Goal: Book appointment/travel/reservation

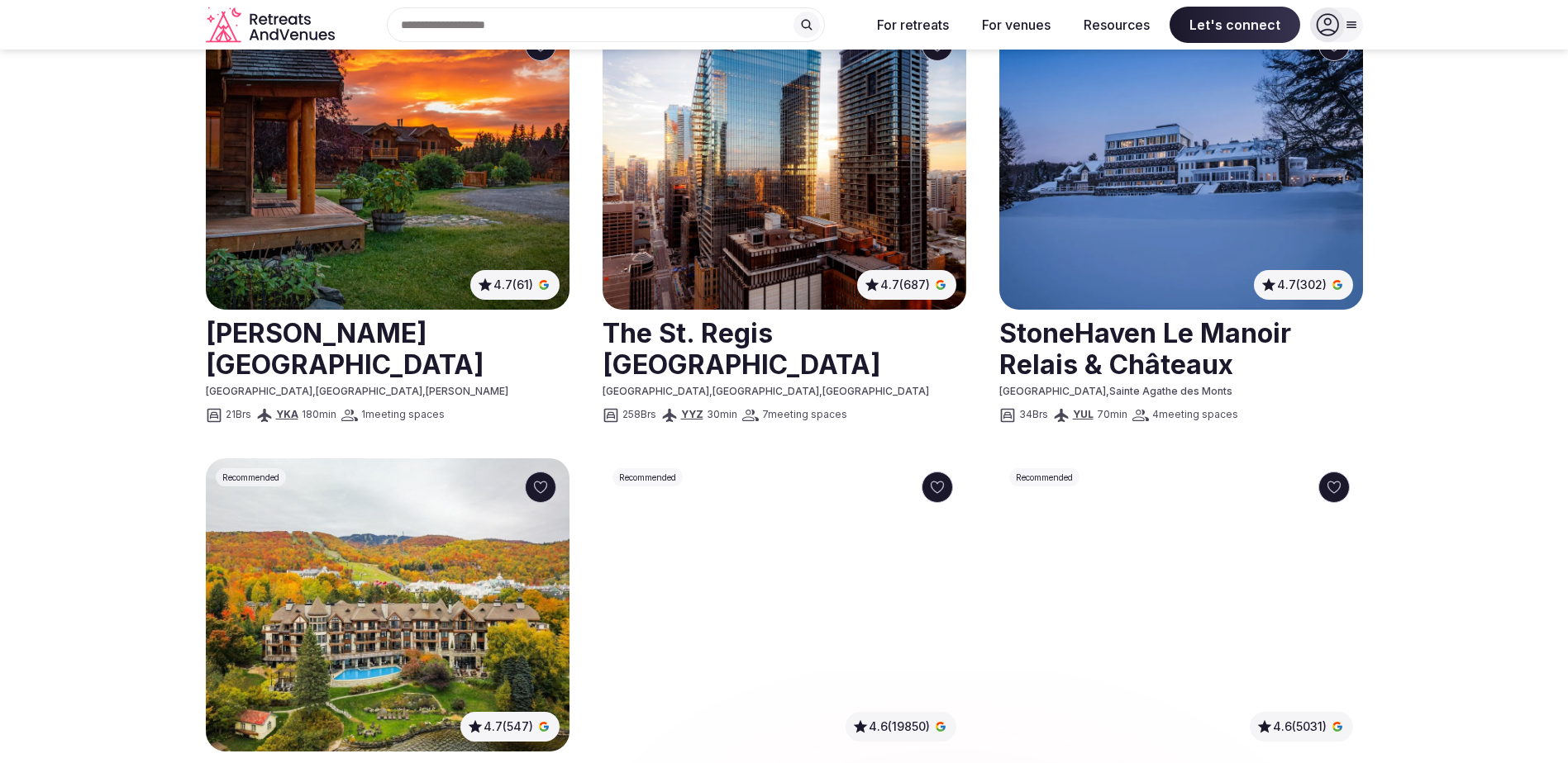
scroll to position [744, 0]
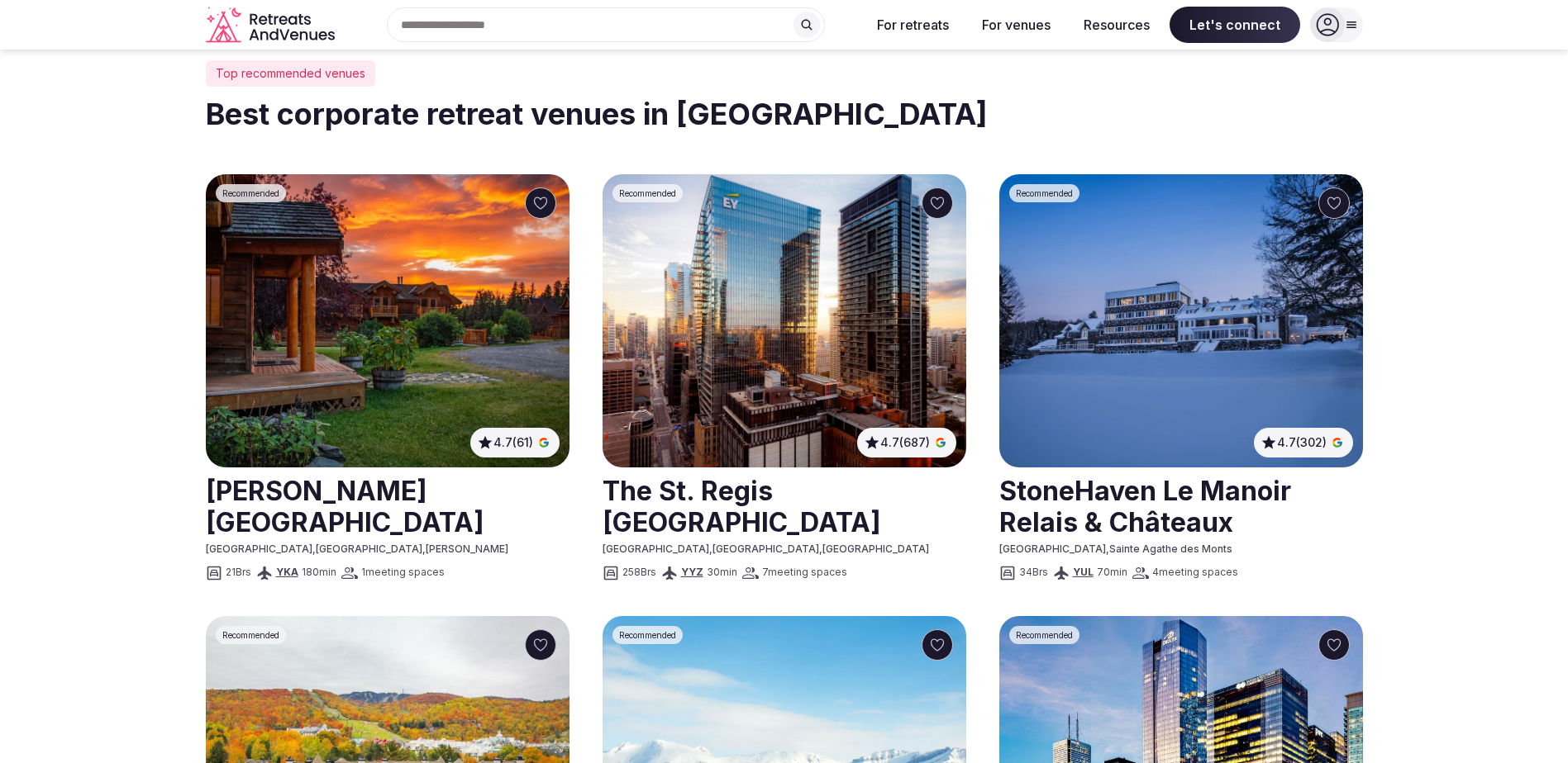
click at [352, 297] on img at bounding box center [387, 320] width 363 height 293
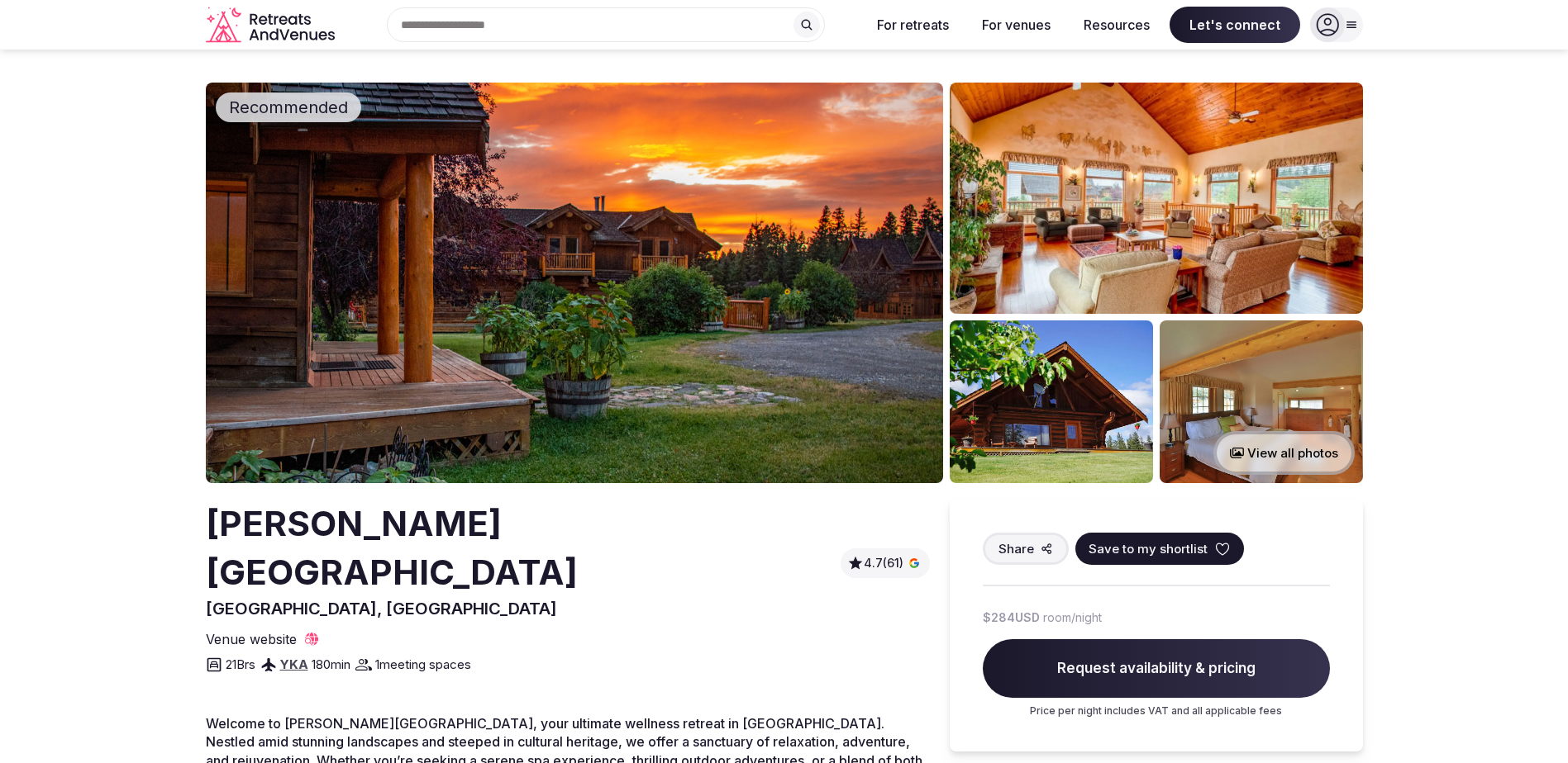
click at [693, 350] on img at bounding box center [574, 283] width 737 height 401
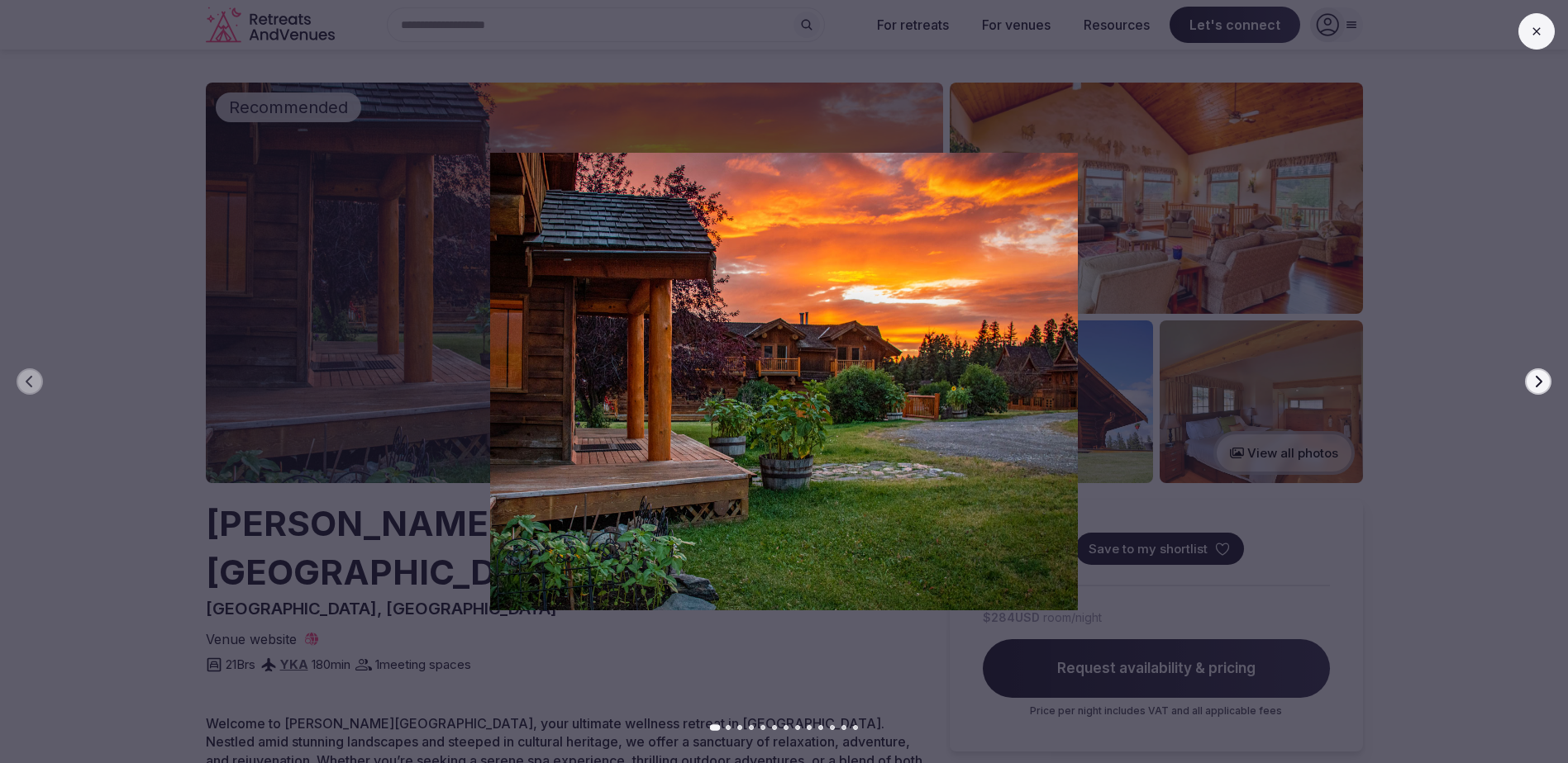
click at [1539, 386] on icon "button" at bounding box center [1538, 382] width 13 height 13
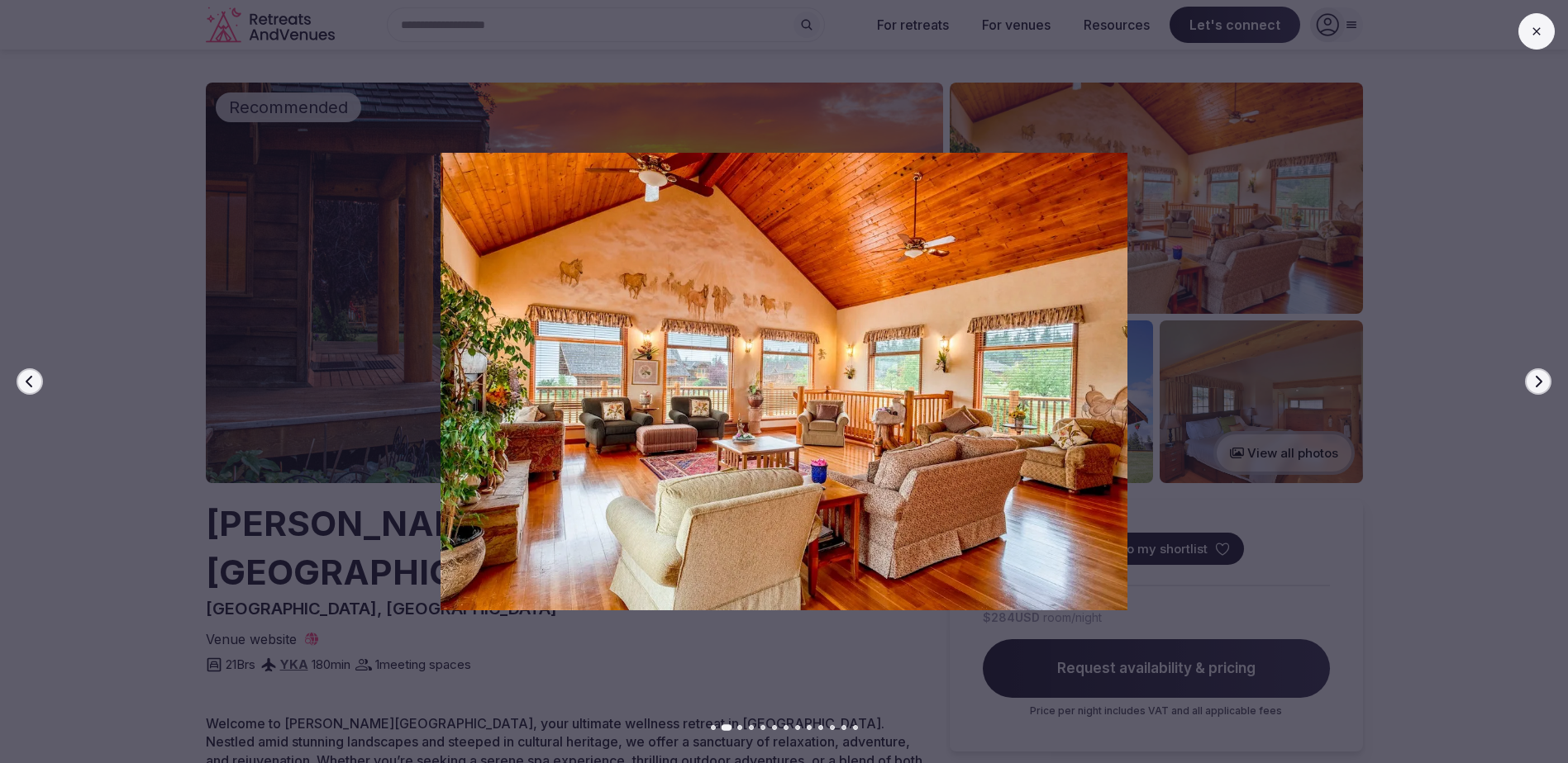
click at [1539, 386] on icon "button" at bounding box center [1538, 382] width 13 height 13
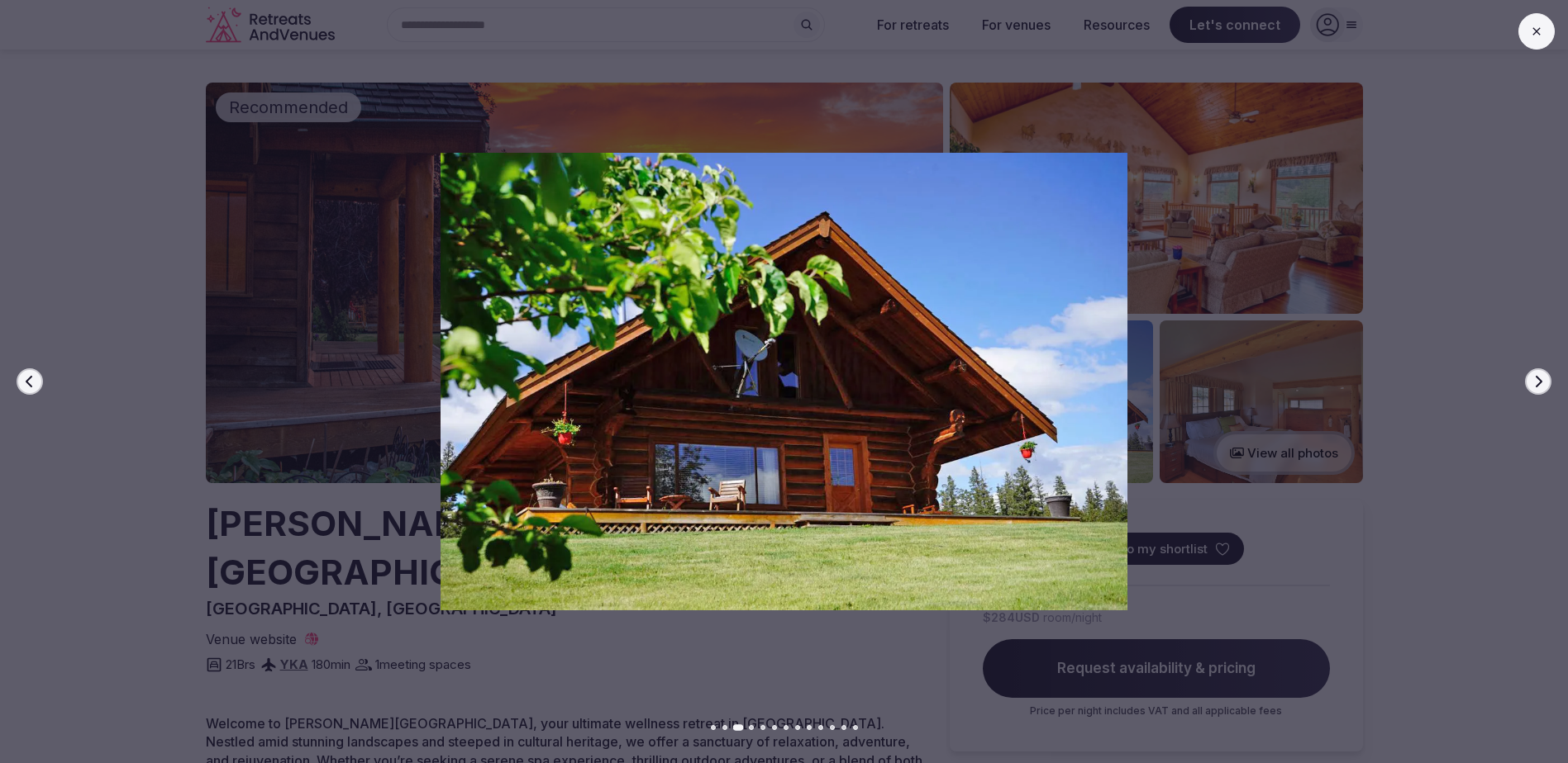
click at [1539, 386] on icon "button" at bounding box center [1538, 382] width 13 height 13
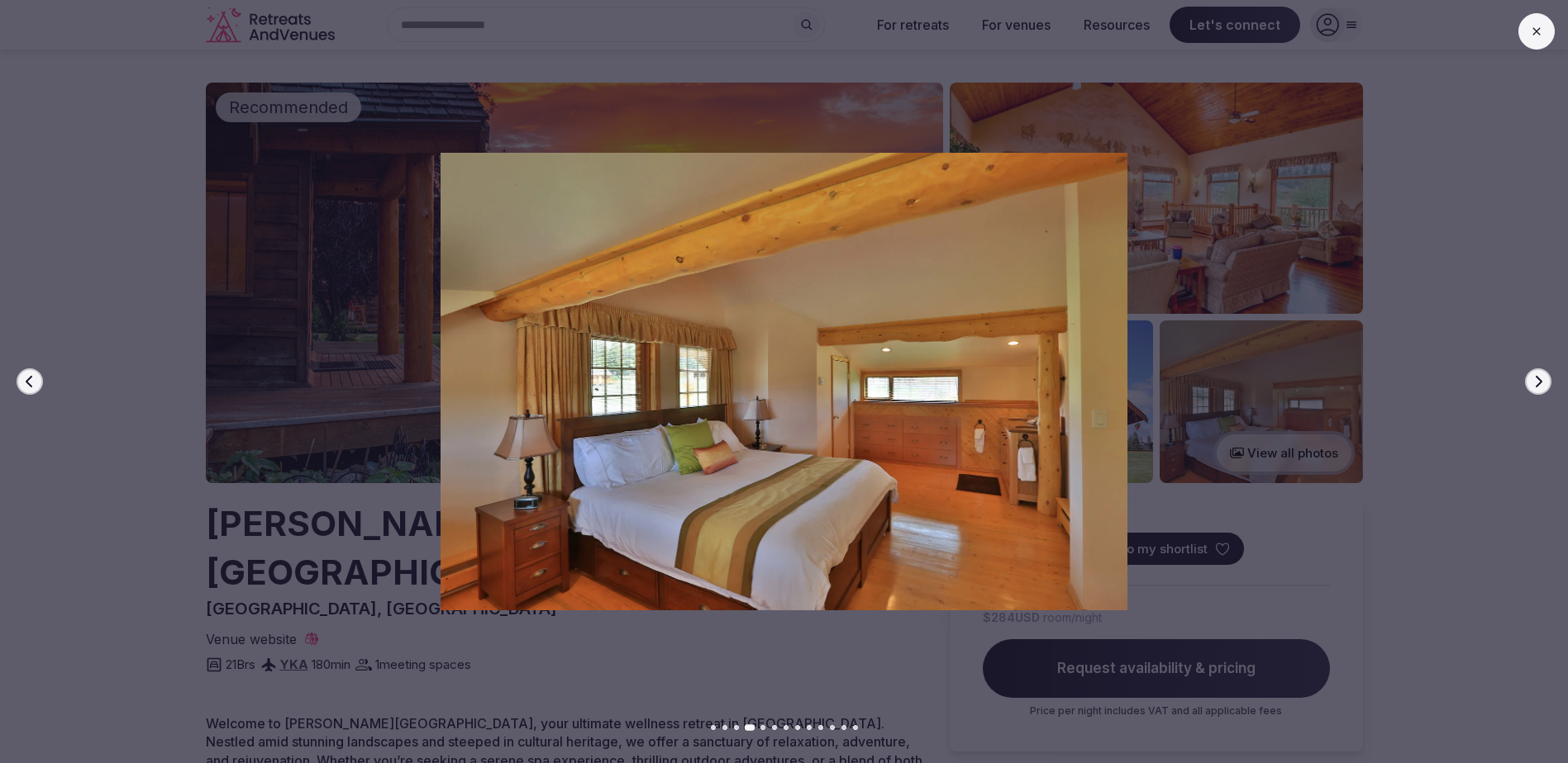
click at [1539, 386] on icon "button" at bounding box center [1538, 382] width 13 height 13
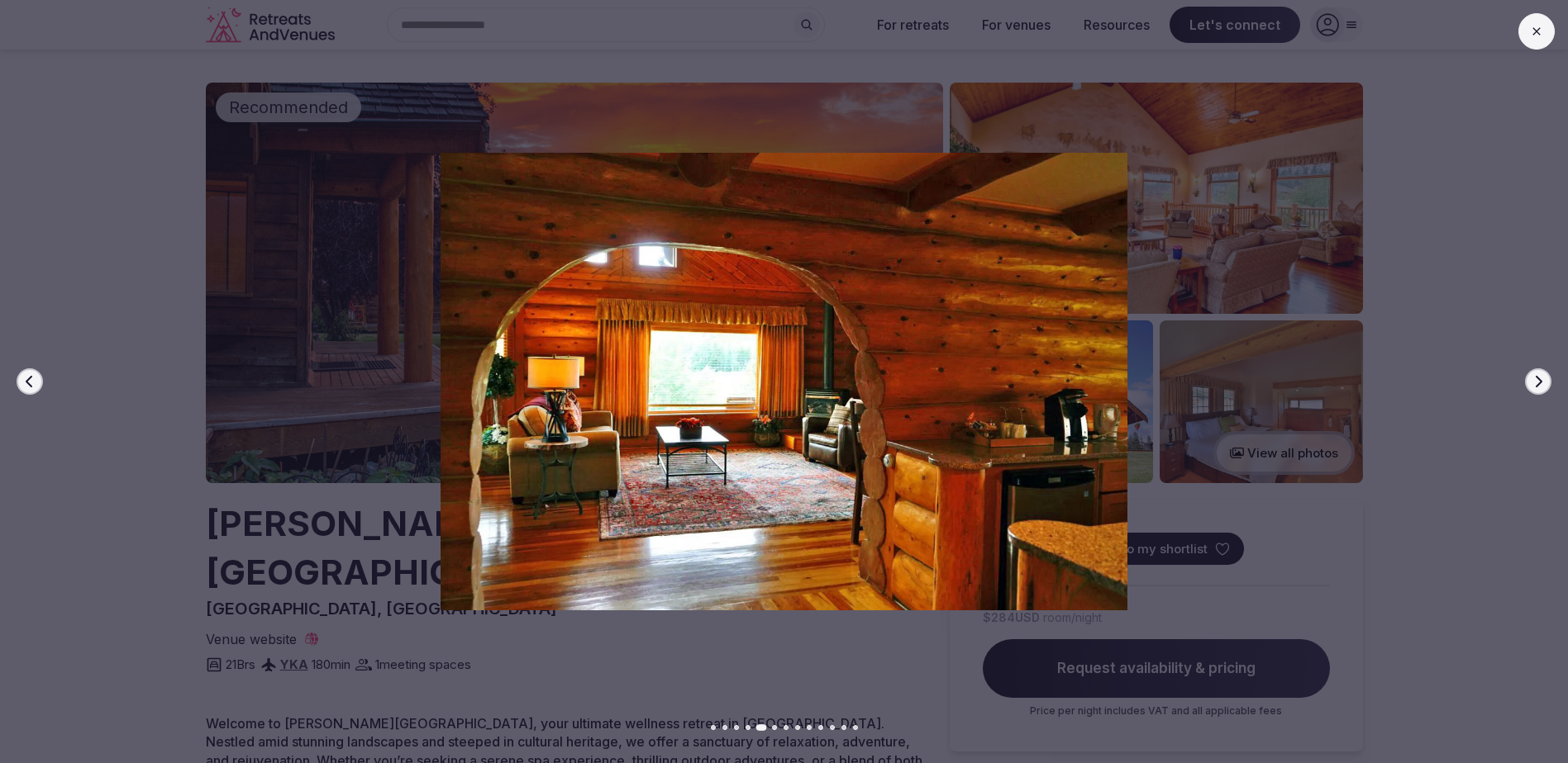
click at [1539, 386] on icon "button" at bounding box center [1538, 382] width 13 height 13
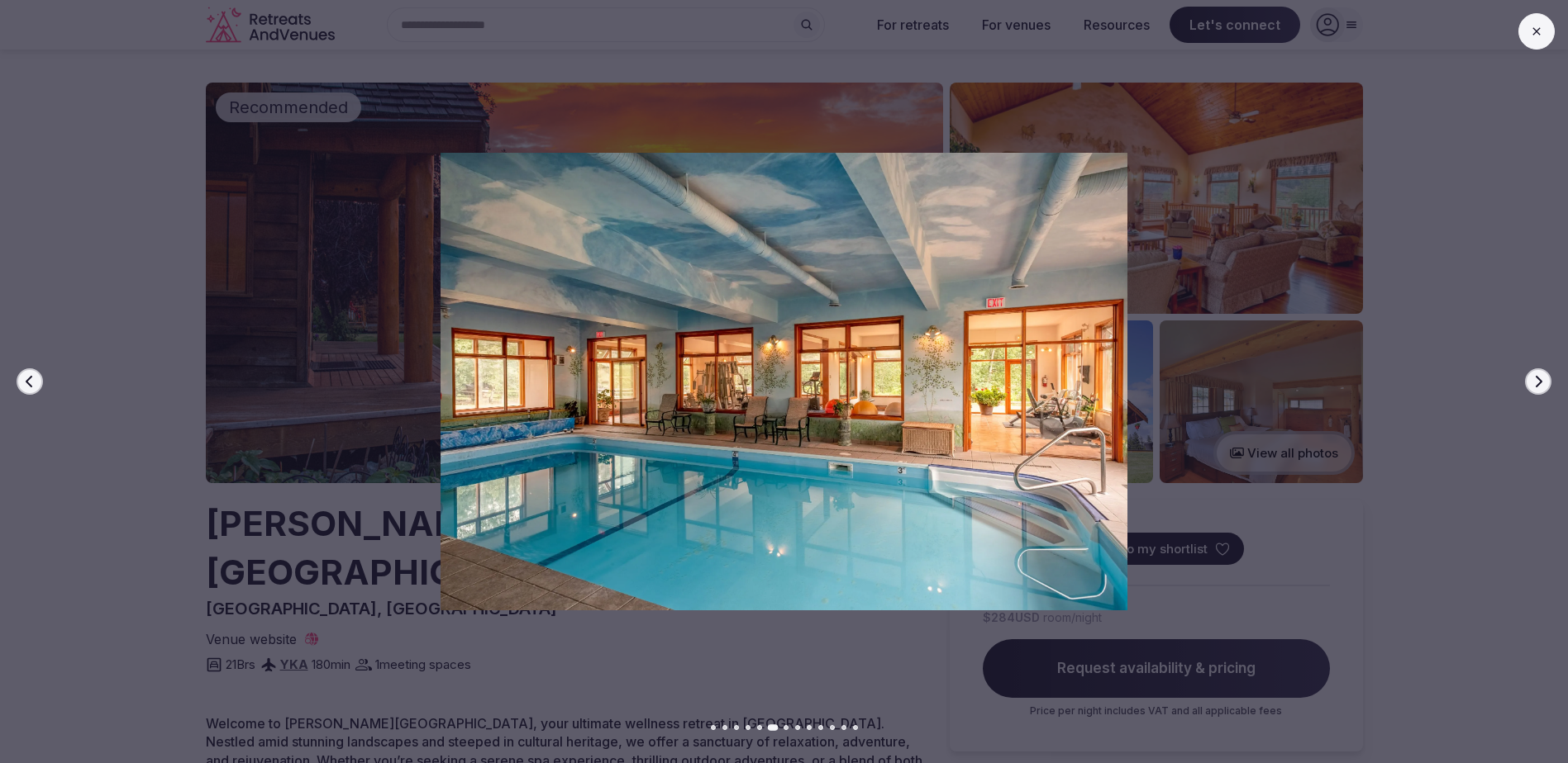
click at [1539, 386] on icon "button" at bounding box center [1538, 382] width 13 height 13
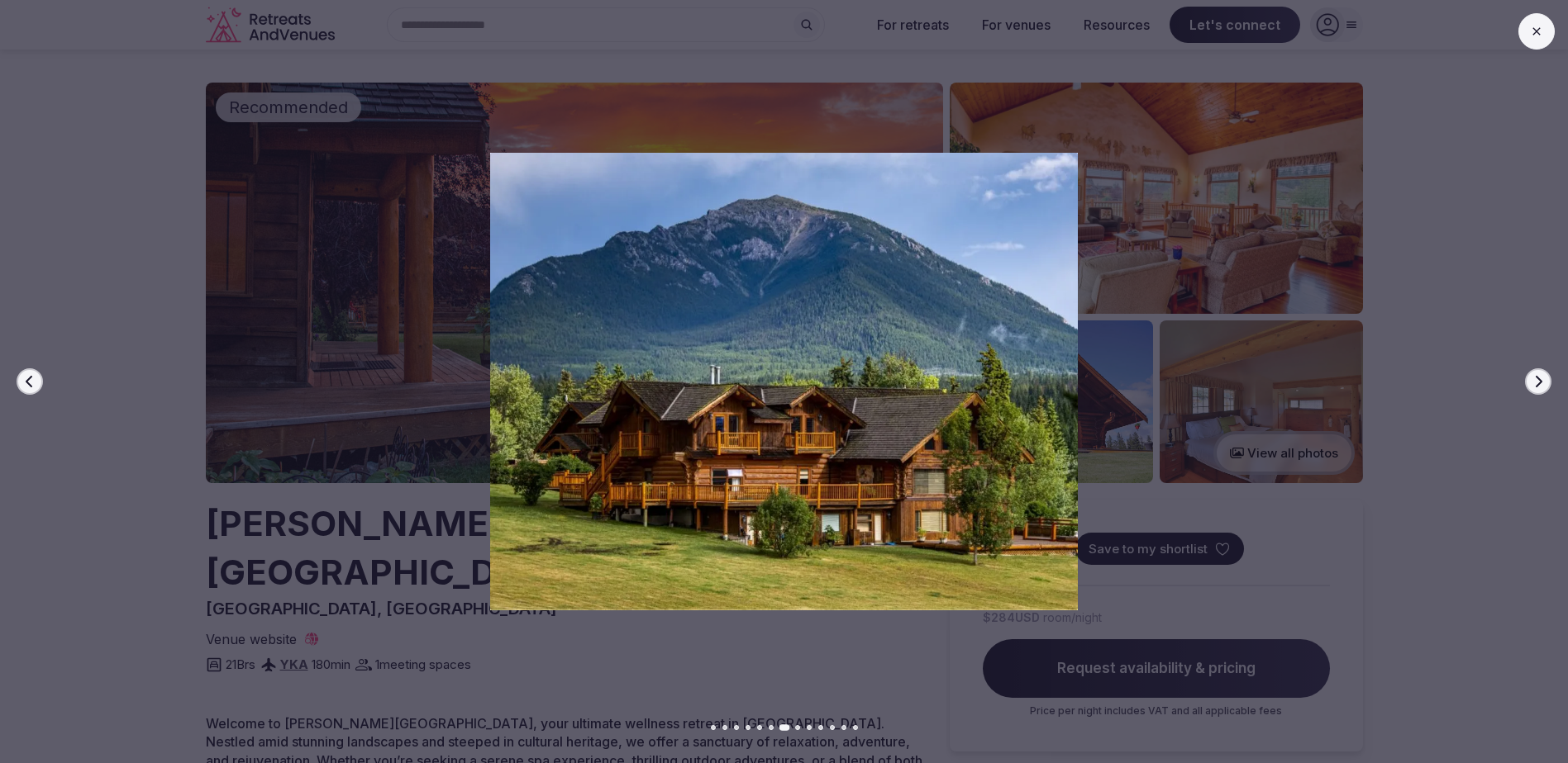
click at [1539, 386] on icon "button" at bounding box center [1538, 382] width 13 height 13
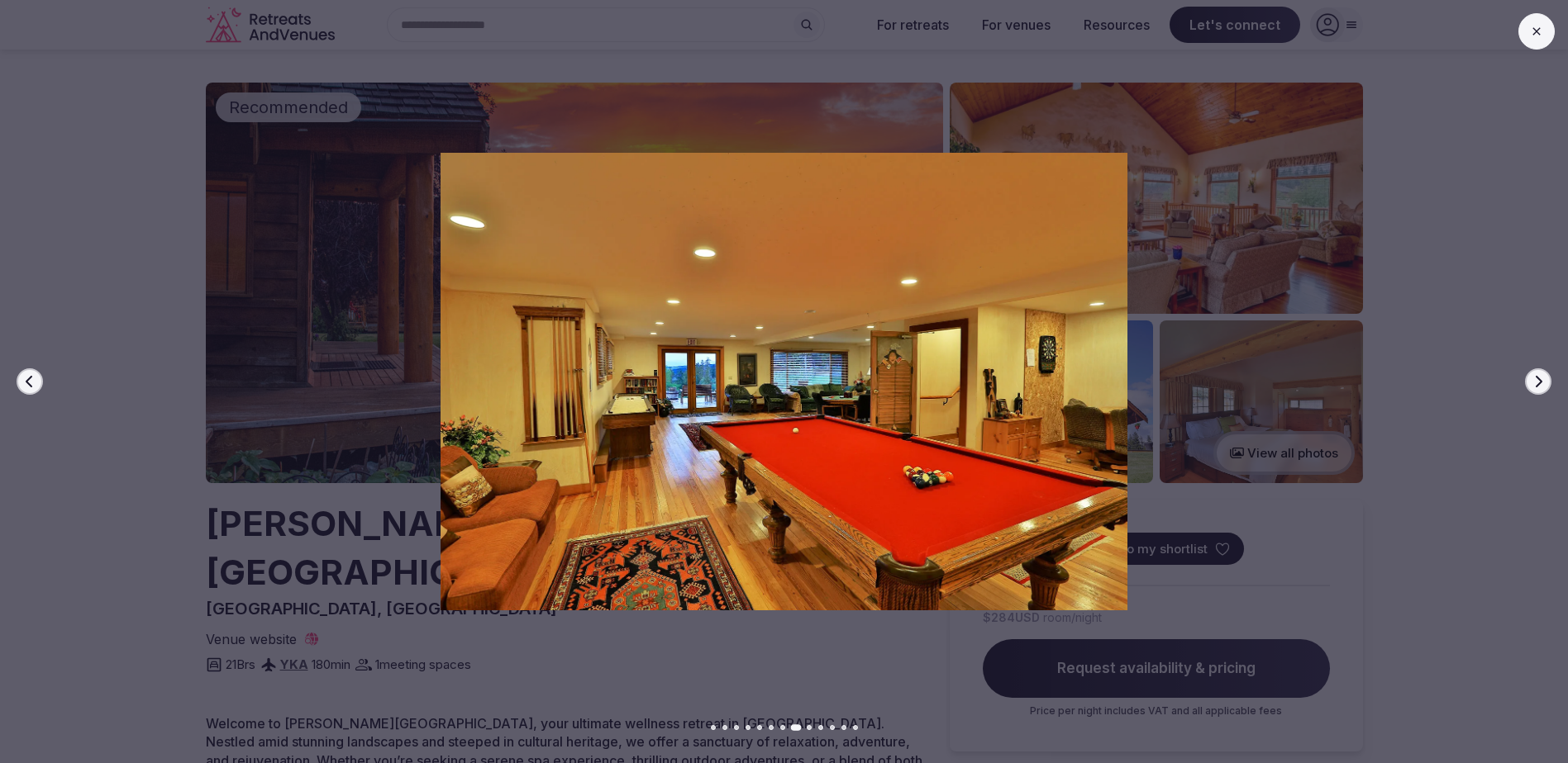
click at [1539, 386] on icon "button" at bounding box center [1538, 382] width 13 height 13
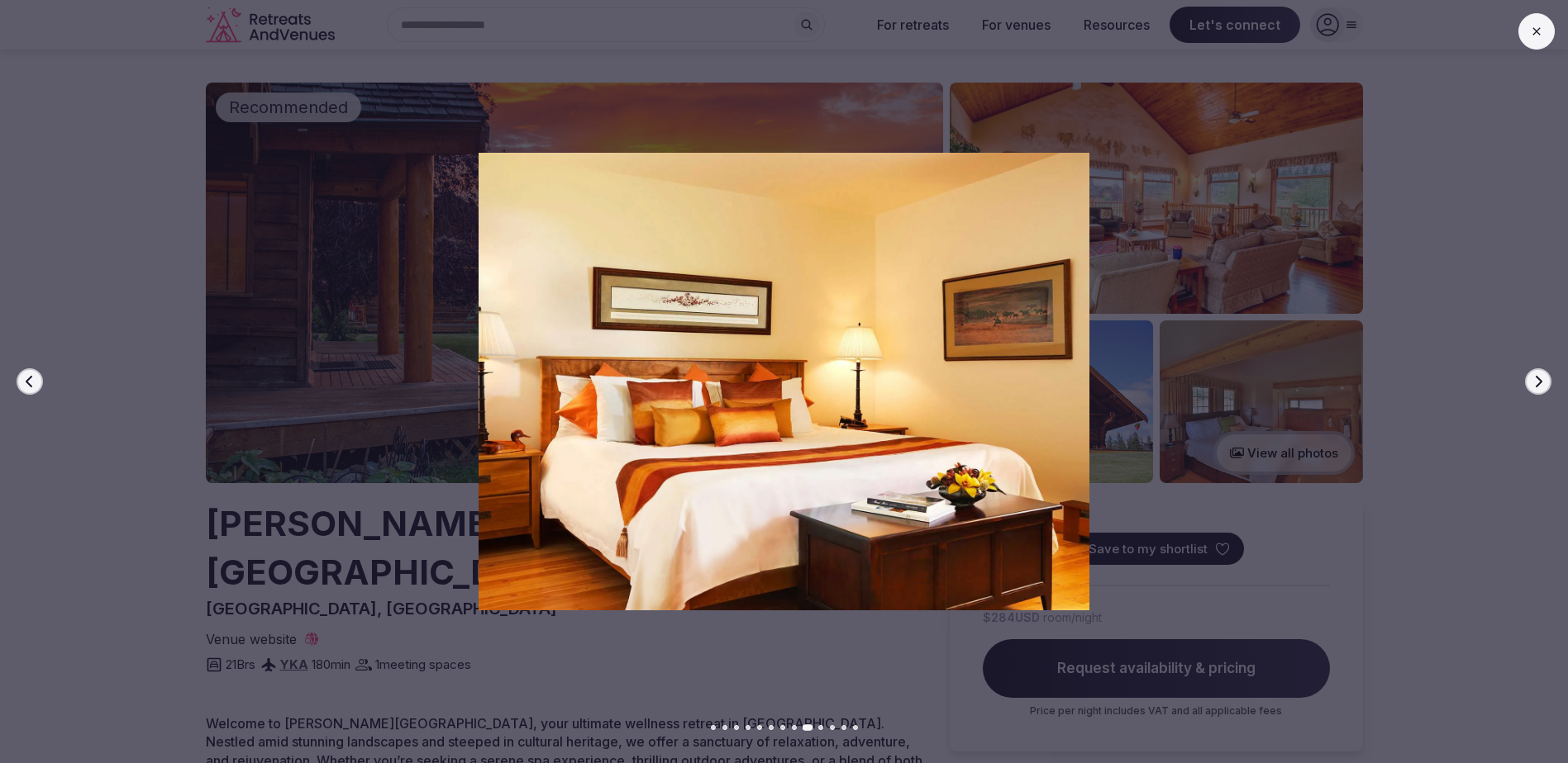
click at [1539, 386] on icon "button" at bounding box center [1538, 382] width 13 height 13
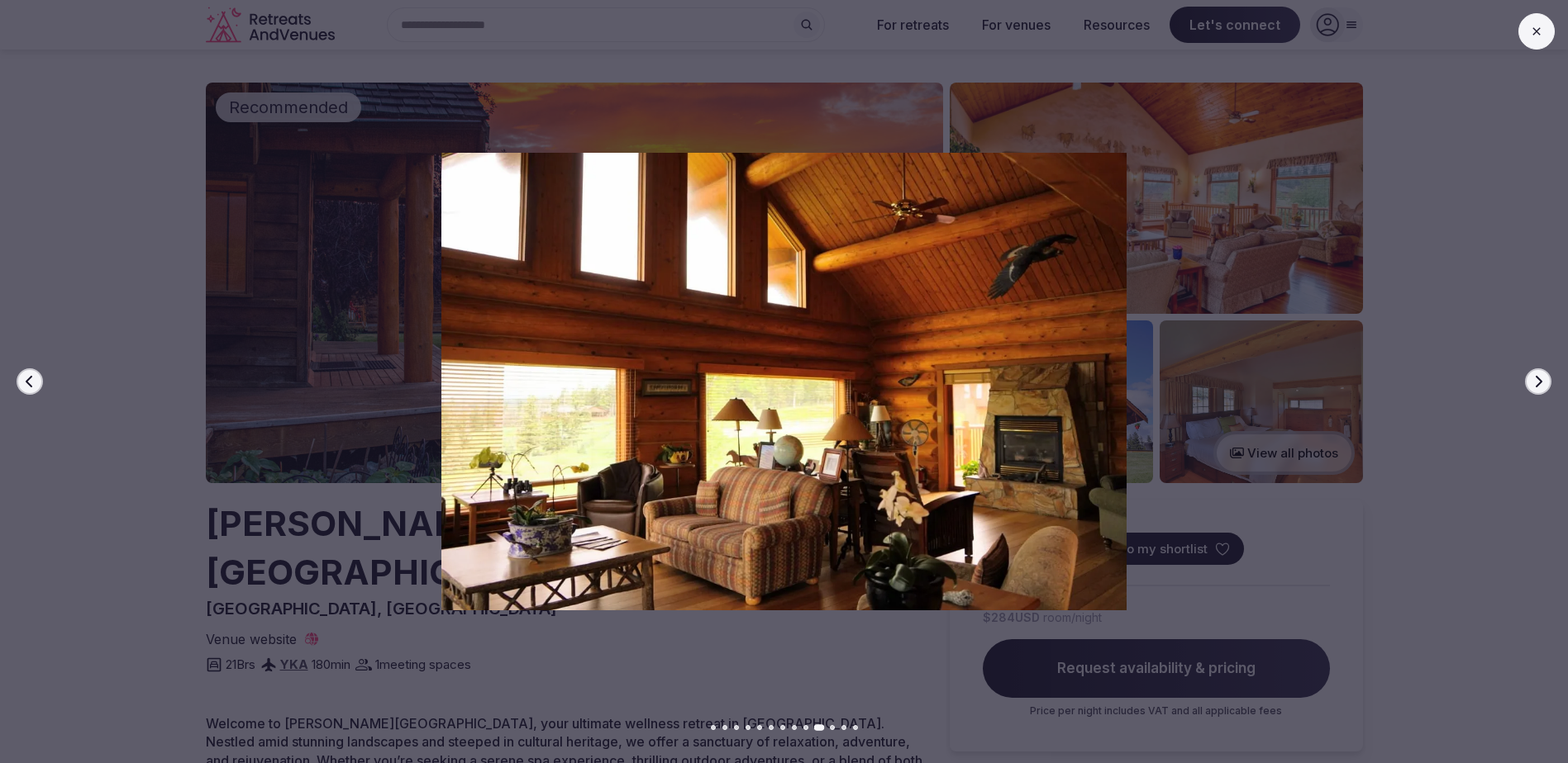
click at [1539, 386] on icon "button" at bounding box center [1538, 382] width 13 height 13
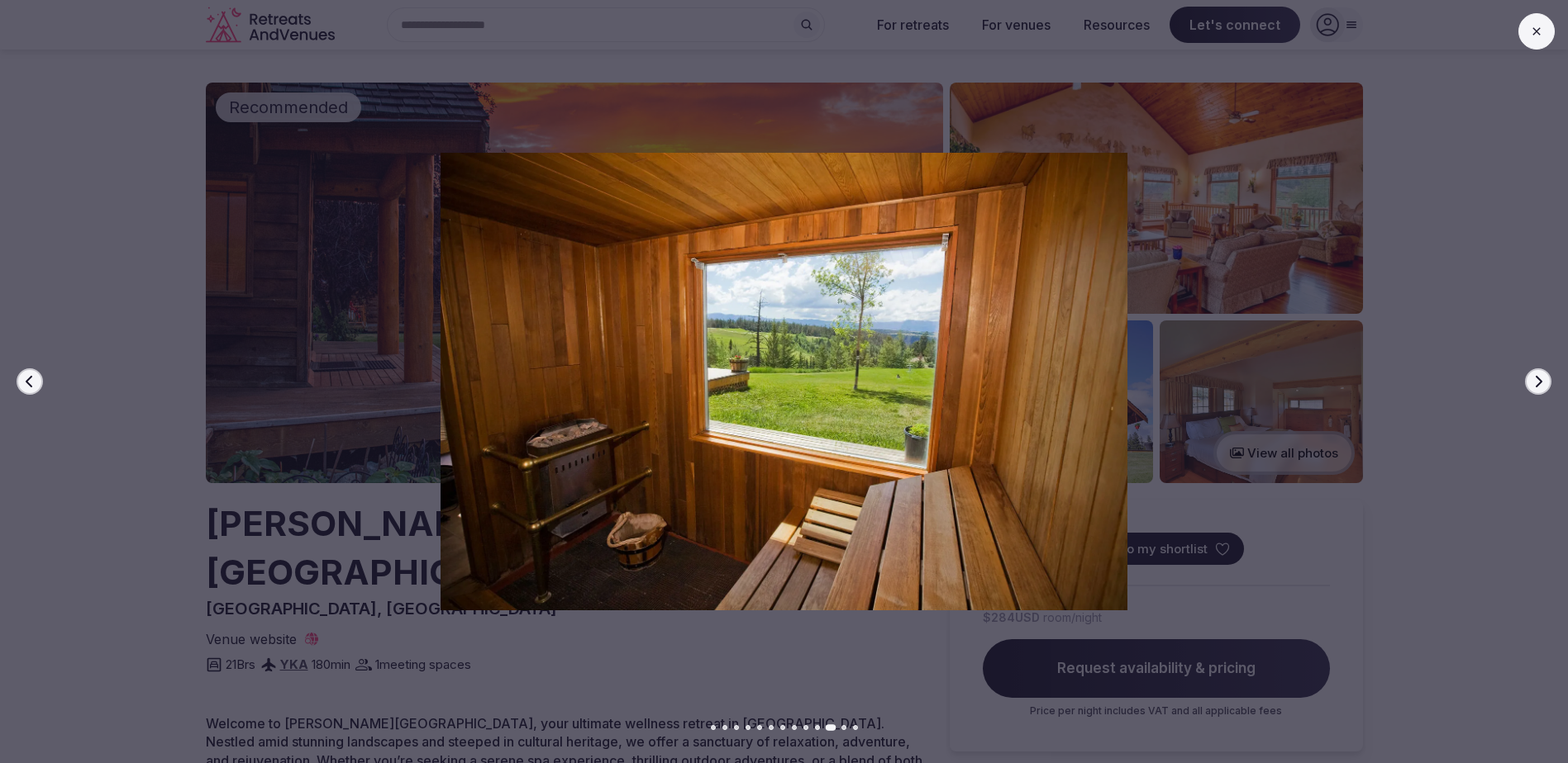
click at [1539, 386] on icon "button" at bounding box center [1538, 382] width 13 height 13
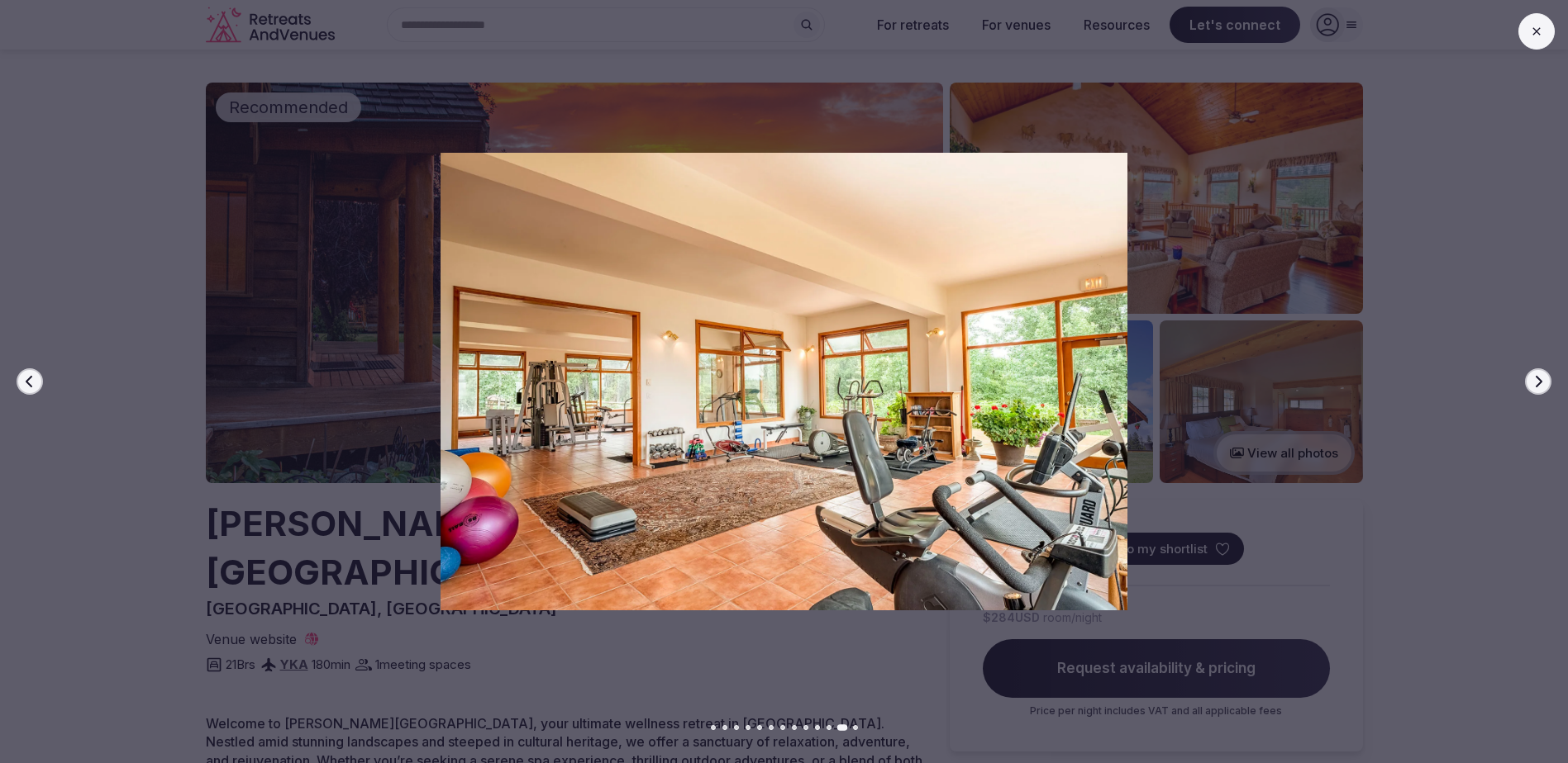
click at [1539, 386] on icon "button" at bounding box center [1538, 382] width 13 height 13
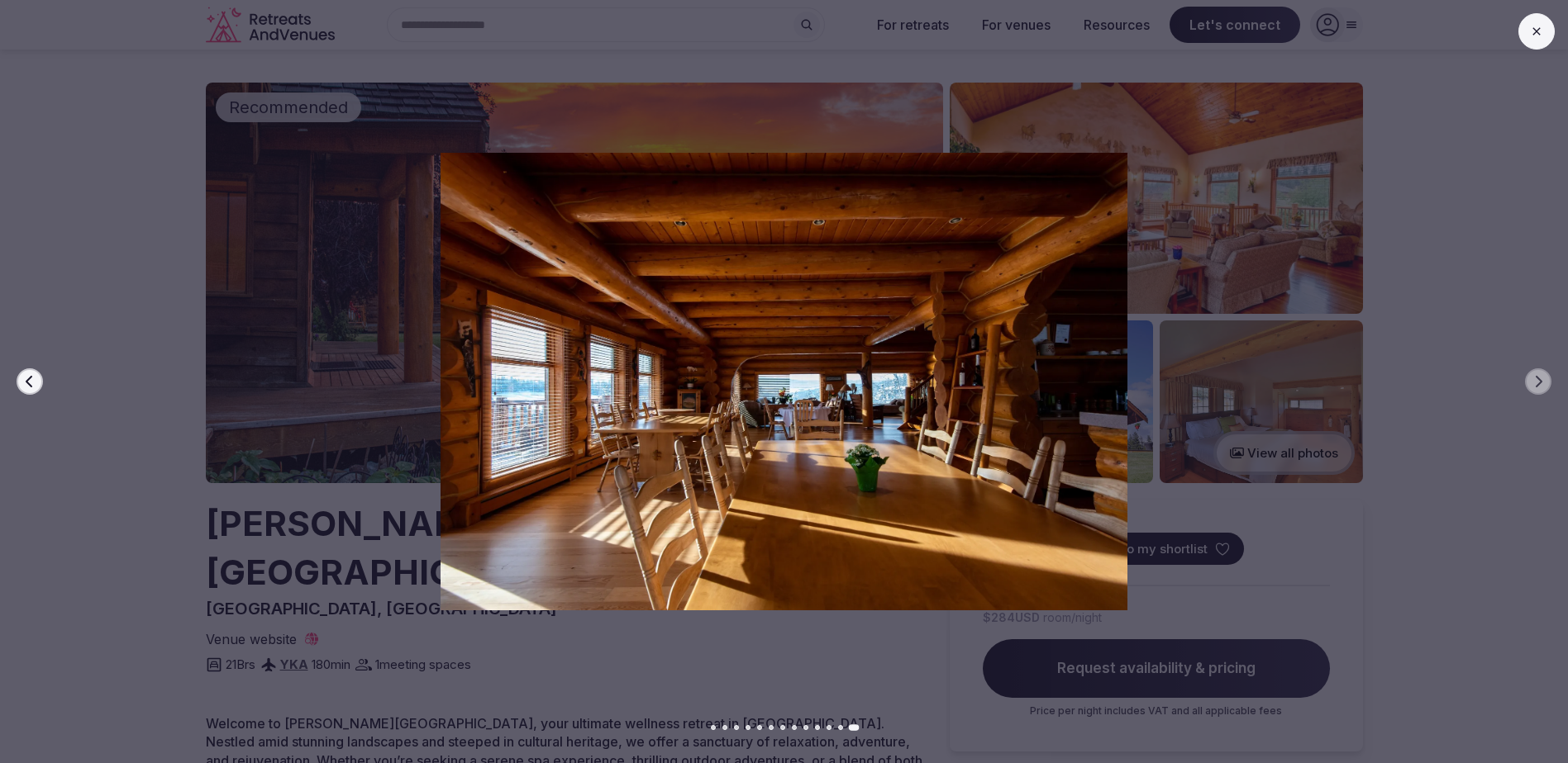
click at [1533, 46] on button at bounding box center [1537, 32] width 37 height 37
